Goal: Transaction & Acquisition: Purchase product/service

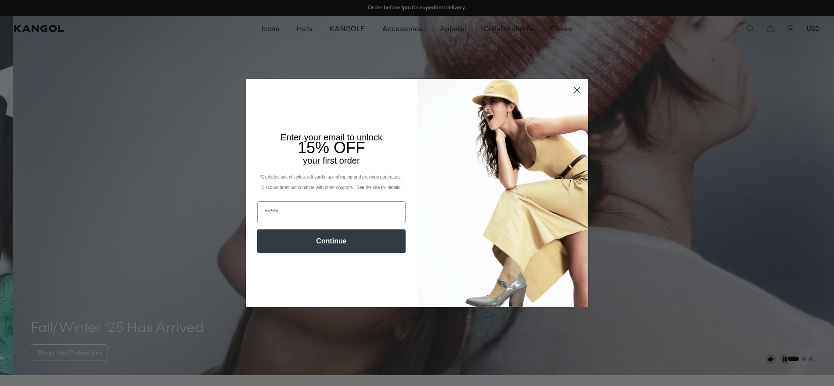
click at [571, 96] on circle "Close dialog" at bounding box center [577, 90] width 14 height 14
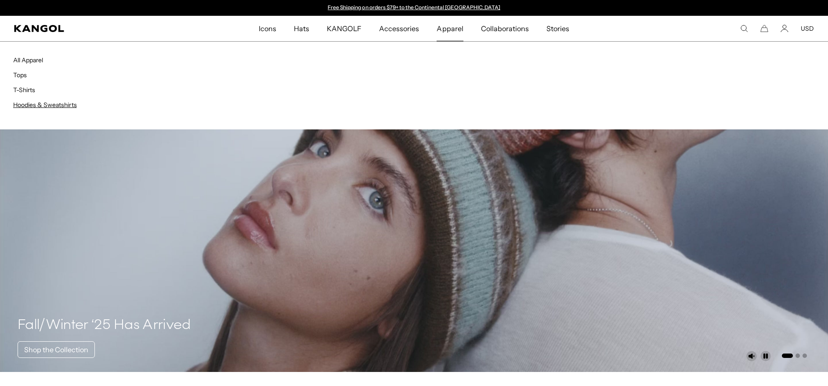
click at [22, 104] on link "Hoodies & Sweatshirts" at bounding box center [45, 105] width 64 height 8
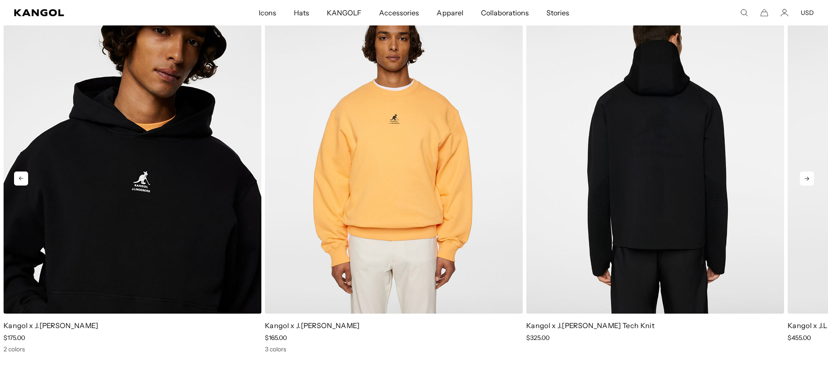
scroll to position [0, 181]
click at [690, 226] on img "3 of 5" at bounding box center [655, 152] width 258 height 324
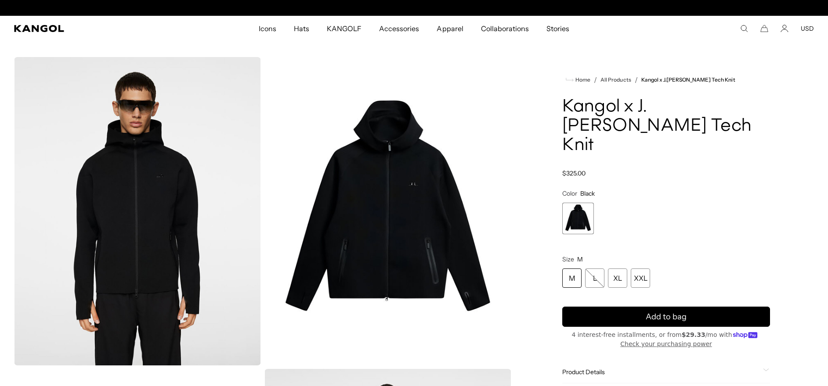
scroll to position [0, 181]
